Goal: Task Accomplishment & Management: Use online tool/utility

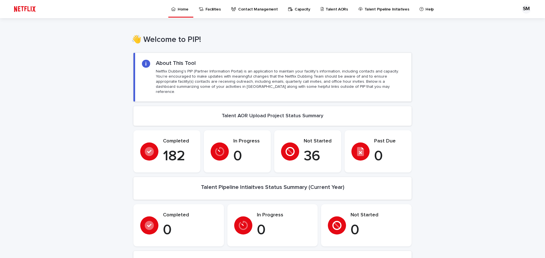
click at [336, 11] on p "Talent AORs" at bounding box center [336, 6] width 22 height 12
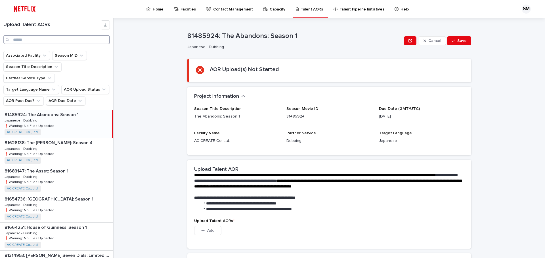
click at [48, 36] on input "Search" at bounding box center [56, 39] width 106 height 9
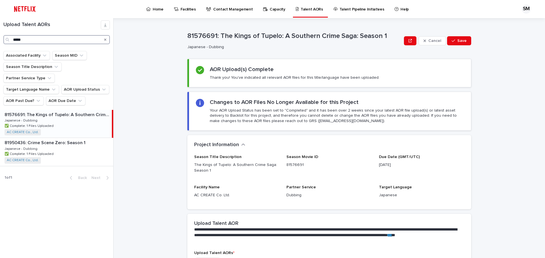
click at [65, 39] on input "*****" at bounding box center [56, 39] width 106 height 9
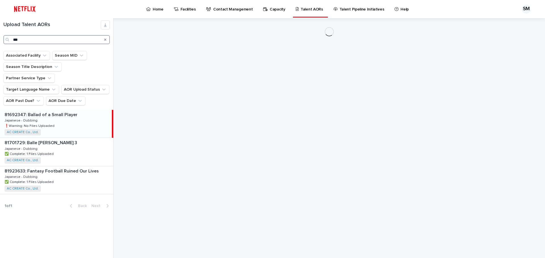
type input "***"
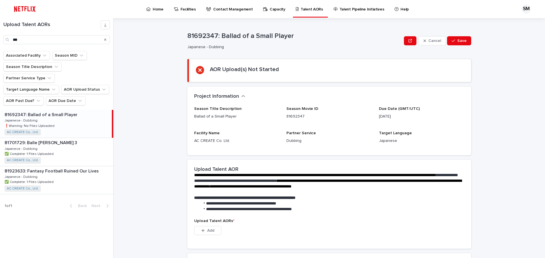
click at [69, 110] on div "81692347: Ballad of a Small Player 81692347: Ballad of a Small Player Japanese …" at bounding box center [56, 124] width 112 height 28
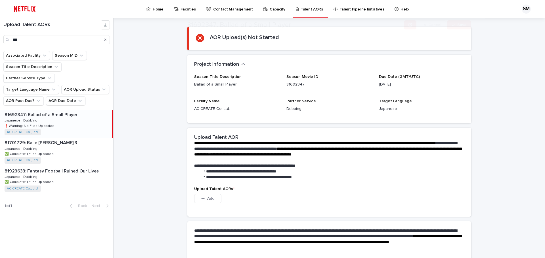
scroll to position [82, 0]
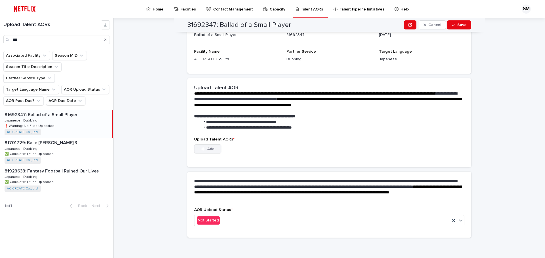
click at [217, 147] on button "Add" at bounding box center [207, 149] width 27 height 9
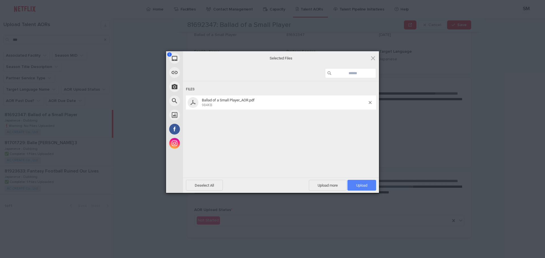
click at [364, 184] on span "Upload 1" at bounding box center [361, 186] width 11 height 4
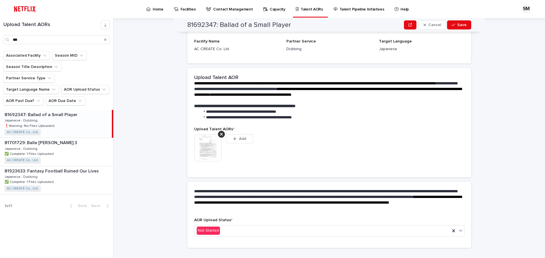
scroll to position [74, 0]
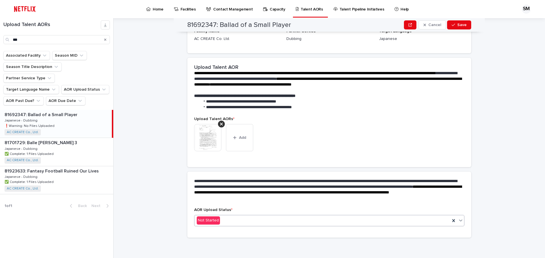
click at [268, 218] on div "Not Started" at bounding box center [322, 220] width 256 height 9
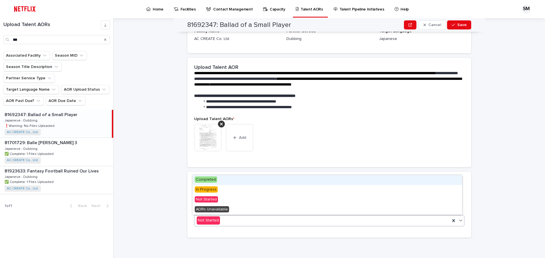
click at [237, 183] on div "Completed" at bounding box center [327, 180] width 270 height 10
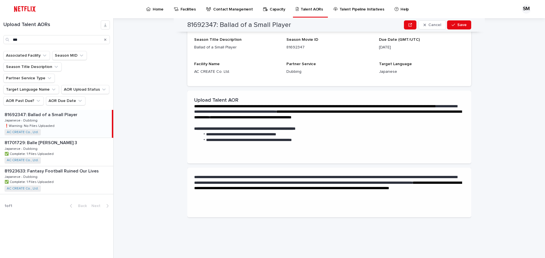
scroll to position [0, 0]
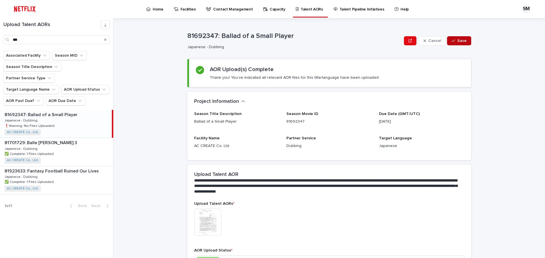
click at [462, 42] on span "Save" at bounding box center [461, 41] width 9 height 4
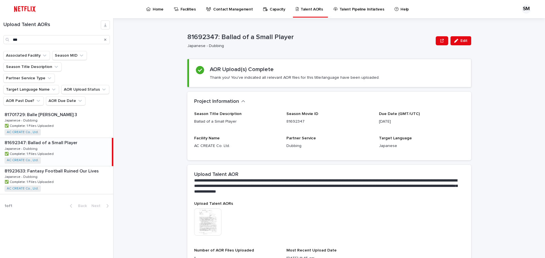
click at [252, 37] on p "81692347: Ballad of a Small Player" at bounding box center [310, 37] width 246 height 8
click at [253, 37] on p "81692347: Ballad of a Small Player" at bounding box center [310, 37] width 246 height 8
click at [309, 37] on p "81692347: Ballad of a Small Player" at bounding box center [310, 37] width 246 height 8
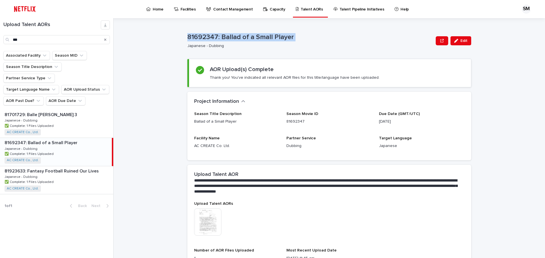
click at [309, 37] on p "81692347: Ballad of a Small Player" at bounding box center [310, 37] width 246 height 8
